Goal: Task Accomplishment & Management: Use online tool/utility

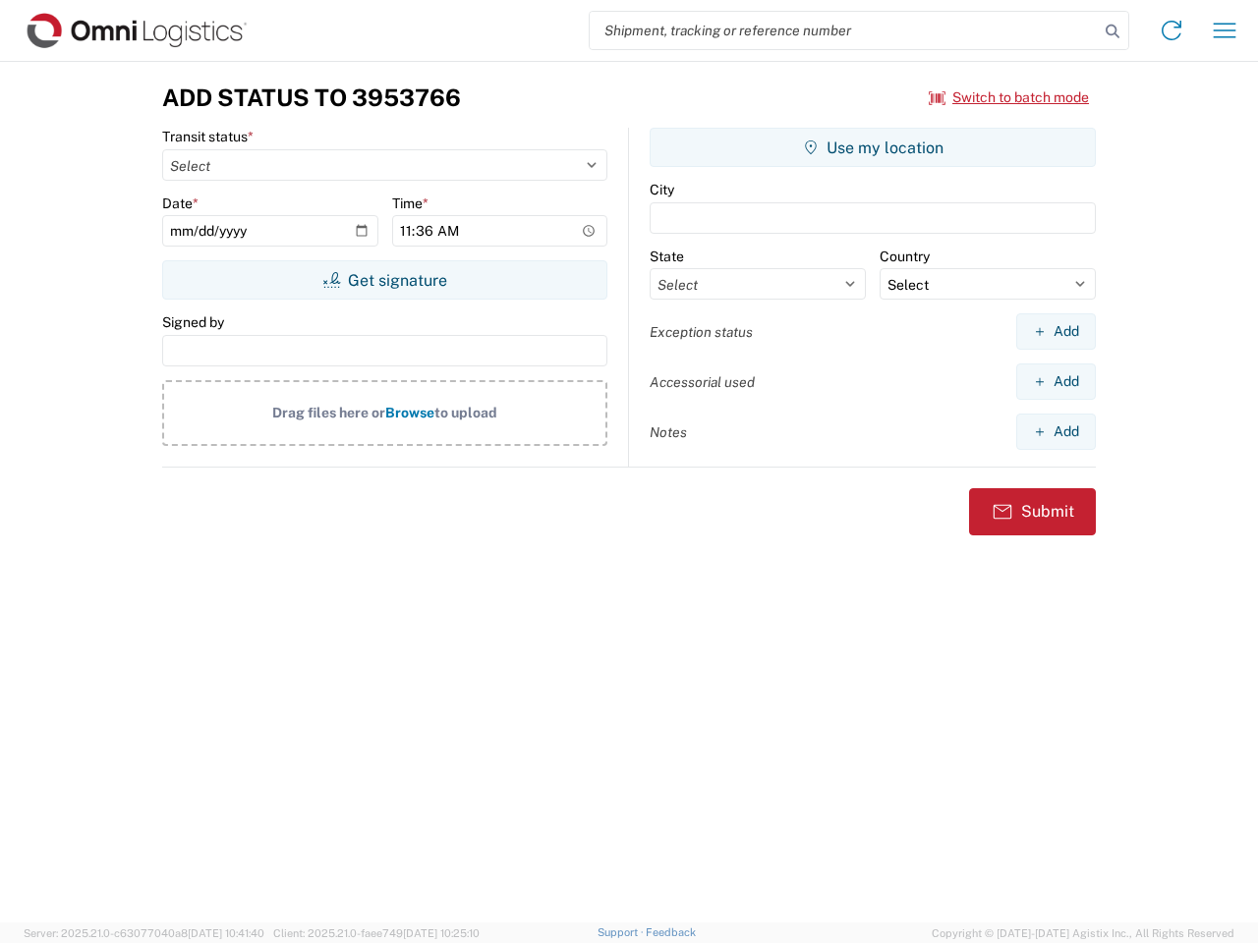
click at [844, 30] on input "search" at bounding box center [844, 30] width 509 height 37
click at [1112, 31] on icon at bounding box center [1113, 32] width 28 height 28
click at [1171, 30] on icon at bounding box center [1171, 30] width 31 height 31
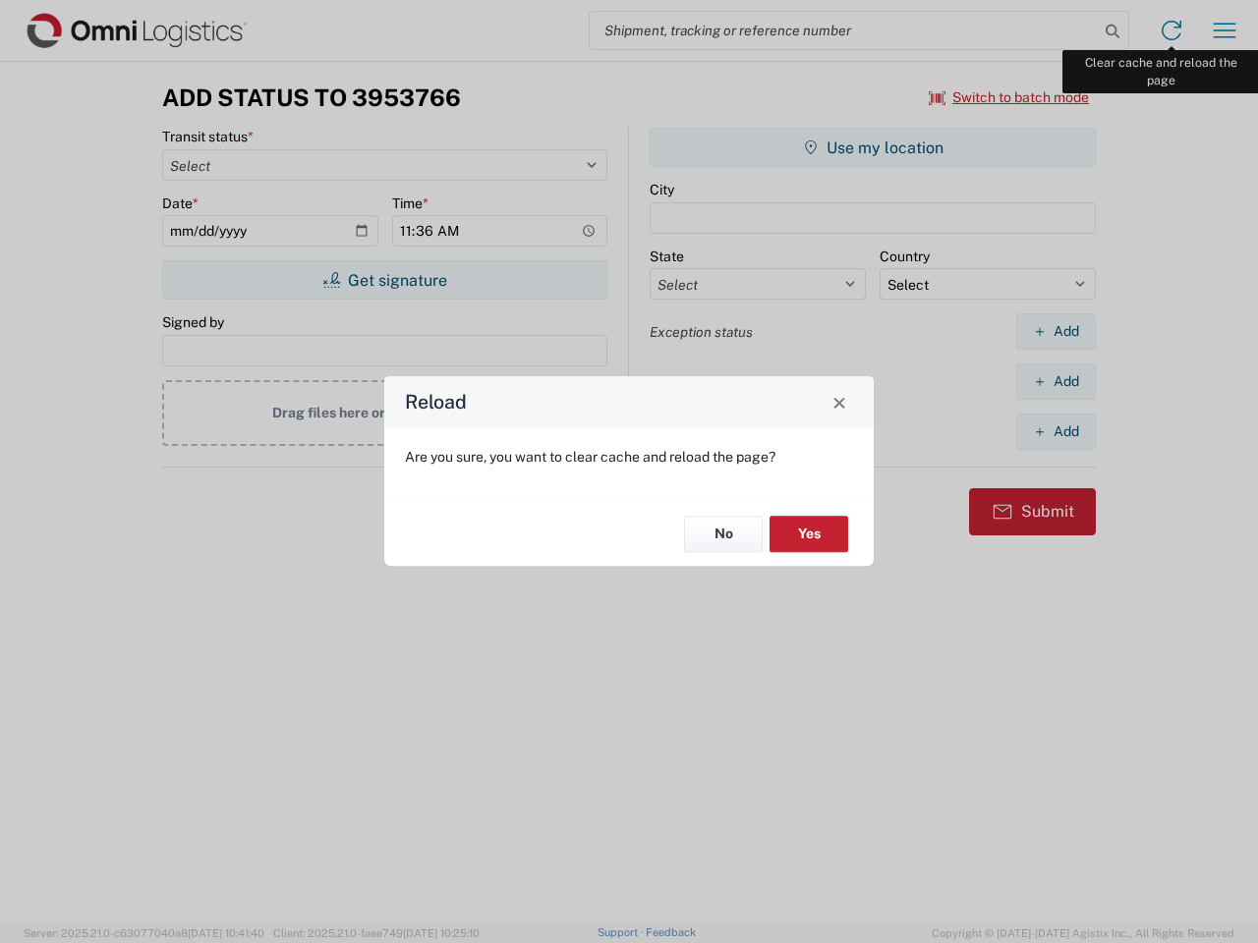
click at [1224, 30] on div "Reload Are you sure, you want to clear cache and reload the page? No Yes" at bounding box center [629, 471] width 1258 height 943
click at [1009, 97] on div "Reload Are you sure, you want to clear cache and reload the page? No Yes" at bounding box center [629, 471] width 1258 height 943
click at [384, 280] on div "Reload Are you sure, you want to clear cache and reload the page? No Yes" at bounding box center [629, 471] width 1258 height 943
click at [873, 147] on div "Reload Are you sure, you want to clear cache and reload the page? No Yes" at bounding box center [629, 471] width 1258 height 943
click at [1055, 331] on div "Reload Are you sure, you want to clear cache and reload the page? No Yes" at bounding box center [629, 471] width 1258 height 943
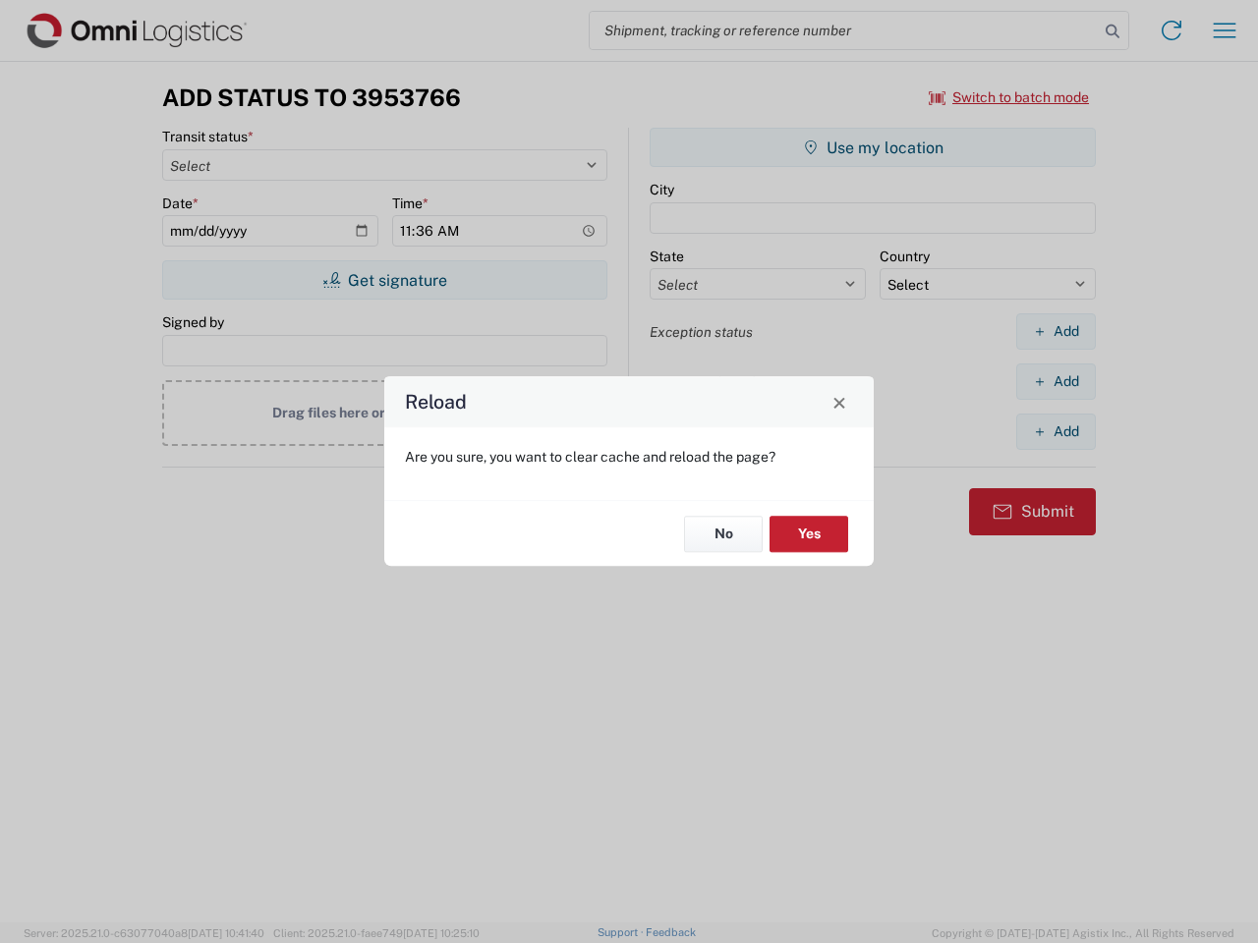
click at [1055, 381] on div "Reload Are you sure, you want to clear cache and reload the page? No Yes" at bounding box center [629, 471] width 1258 height 943
click at [1055, 431] on div "Reload Are you sure, you want to clear cache and reload the page? No Yes" at bounding box center [629, 471] width 1258 height 943
